Goal: Task Accomplishment & Management: Manage account settings

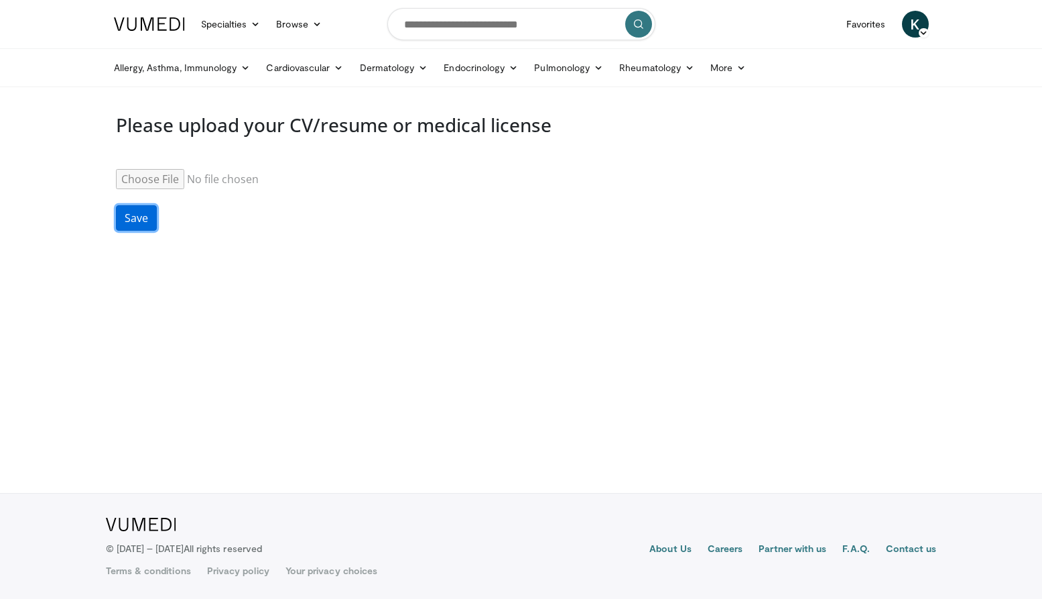
click at [141, 213] on button "Save" at bounding box center [136, 217] width 41 height 25
click at [169, 27] on img at bounding box center [149, 23] width 71 height 13
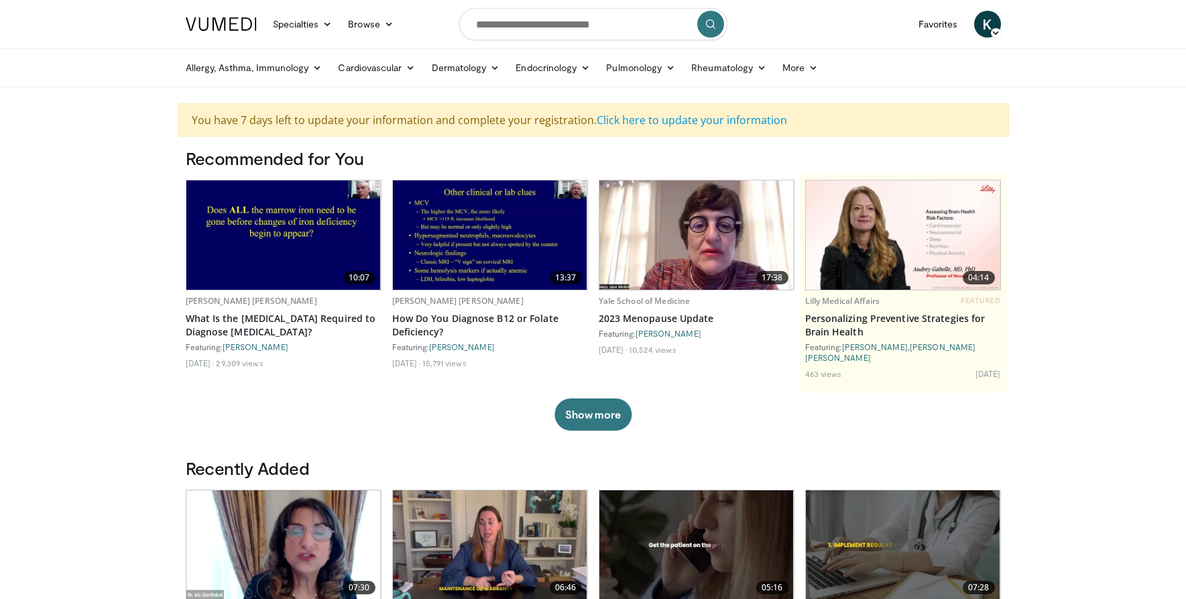
click at [988, 16] on span "K" at bounding box center [987, 24] width 27 height 27
click at [904, 149] on link "Logout" at bounding box center [919, 152] width 160 height 21
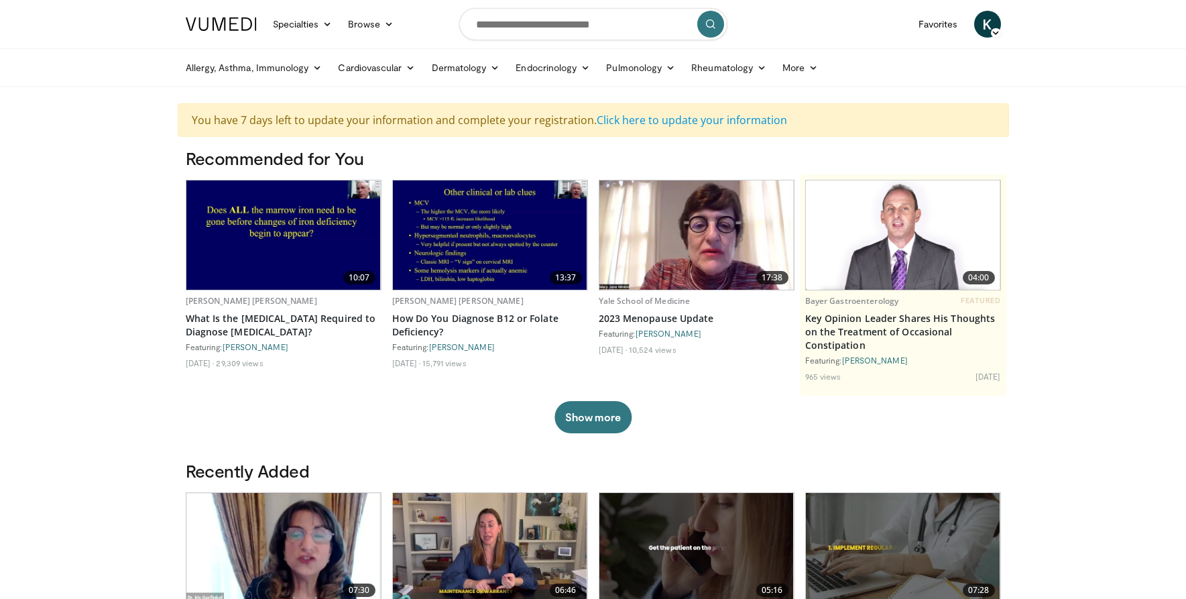
click at [983, 25] on span "K" at bounding box center [987, 24] width 27 height 27
click at [908, 134] on link "Settings" at bounding box center [919, 131] width 160 height 21
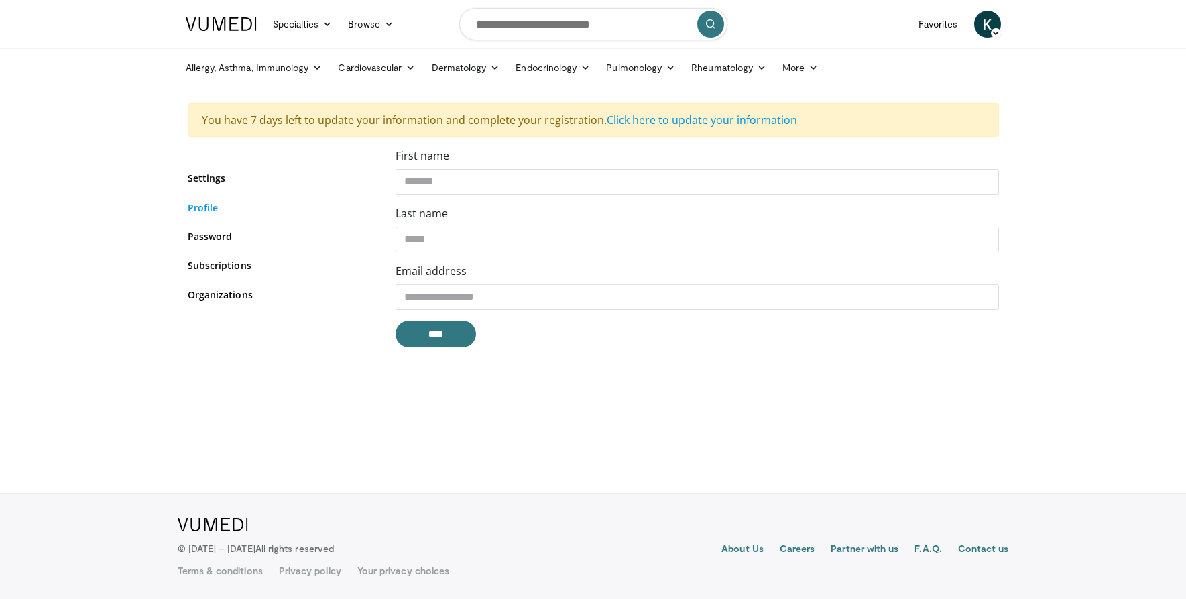
click at [210, 202] on link "Profile" at bounding box center [282, 207] width 188 height 14
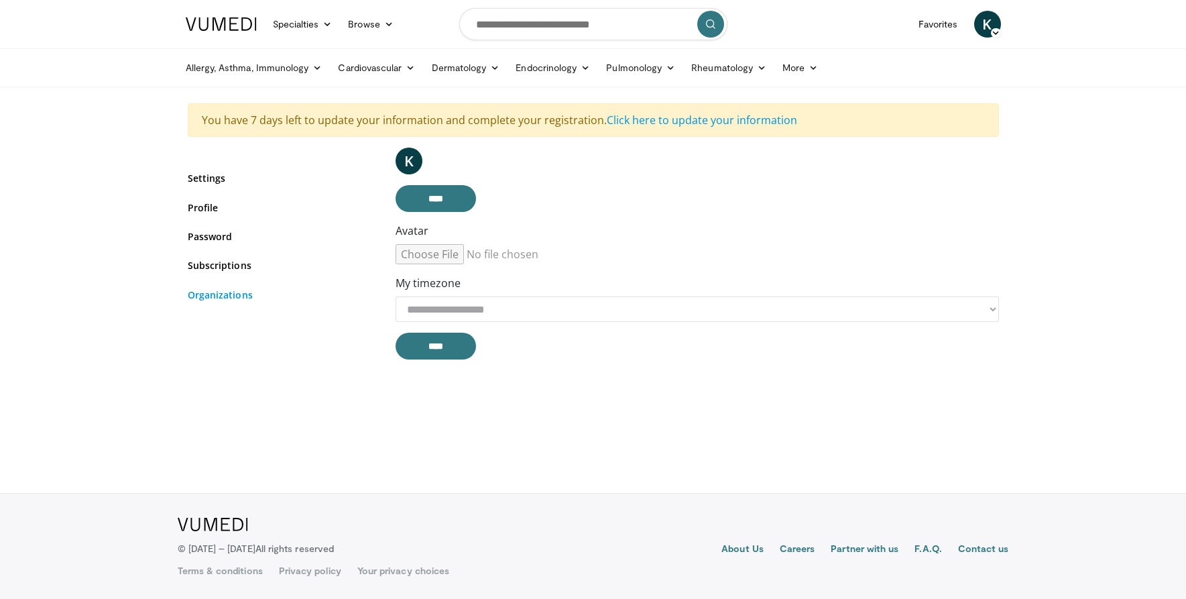
click at [214, 288] on link "Organizations" at bounding box center [282, 295] width 188 height 14
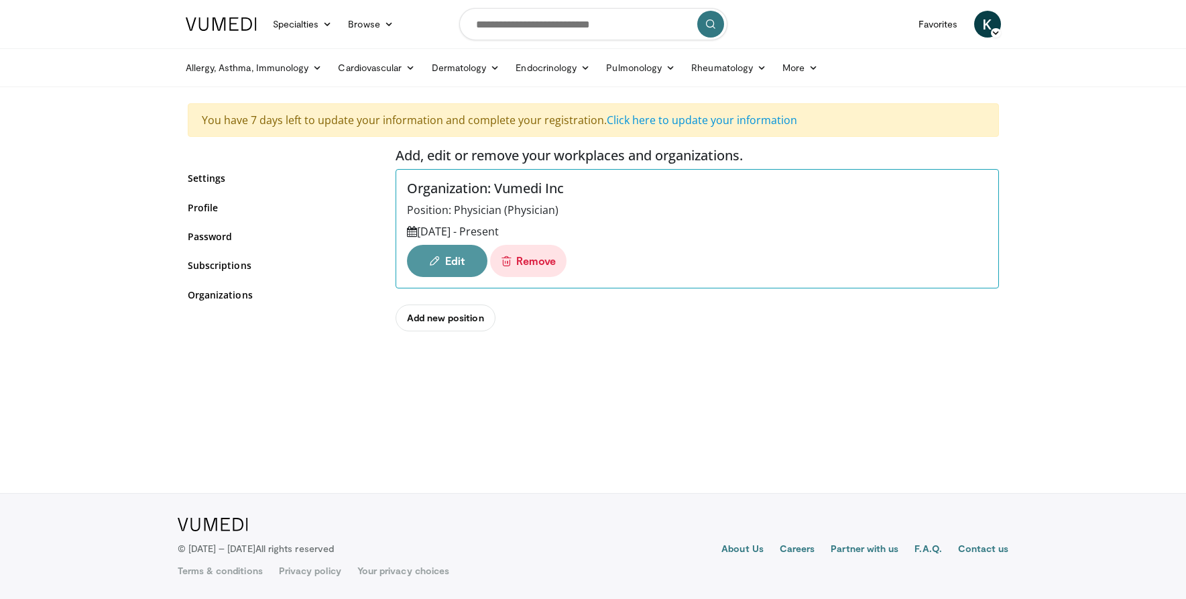
click at [446, 260] on link "Edit" at bounding box center [447, 261] width 80 height 32
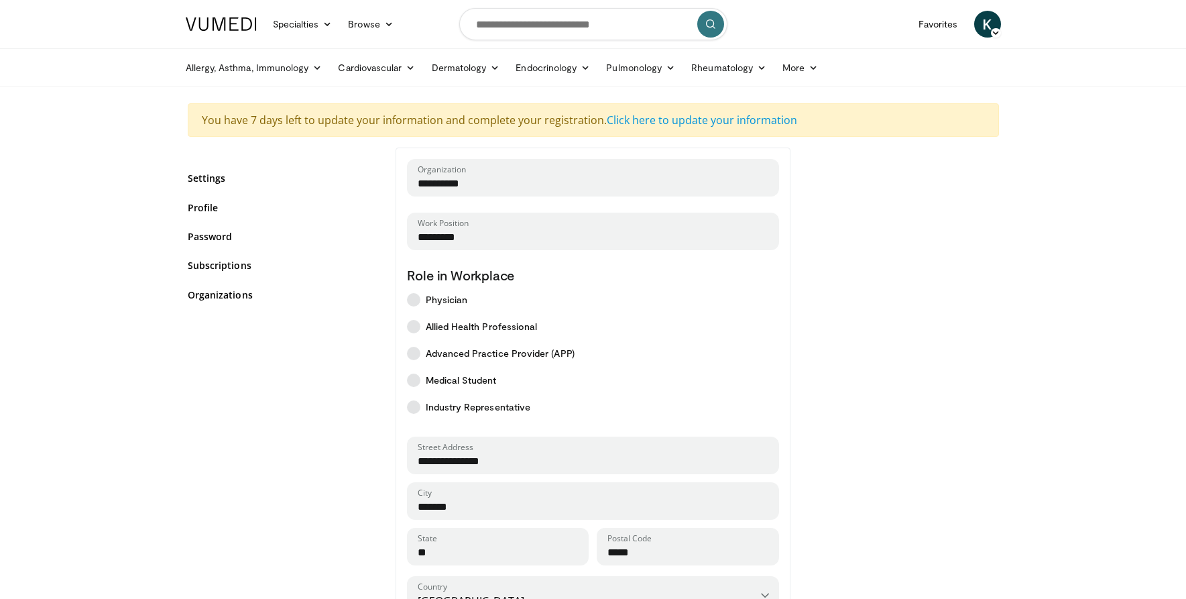
select select "*"
select select "****"
click at [466, 235] on input "*********" at bounding box center [593, 237] width 351 height 15
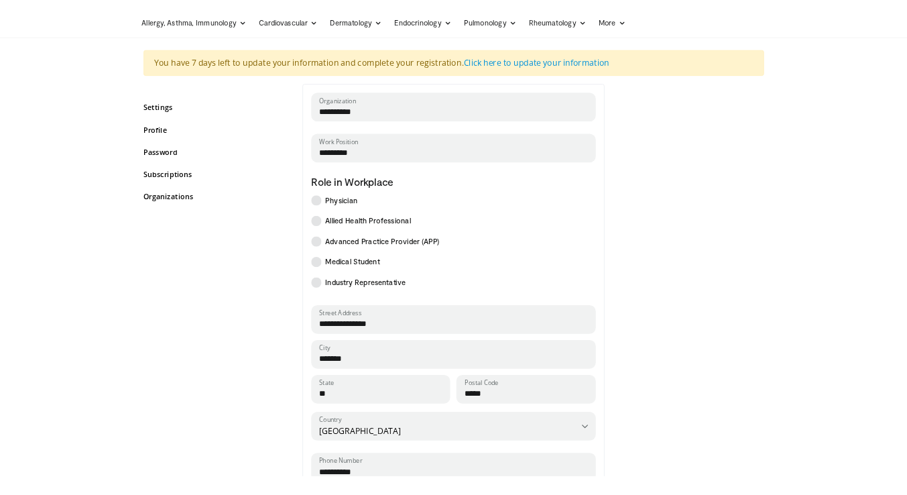
scroll to position [62, 0]
